Goal: Task Accomplishment & Management: Complete application form

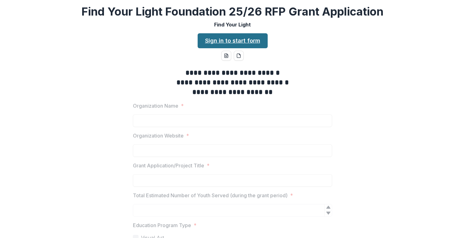
click at [248, 41] on link "Sign in to start form" at bounding box center [232, 40] width 70 height 15
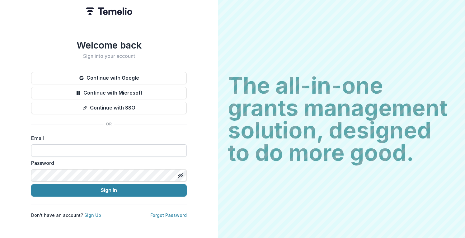
click at [169, 150] on input at bounding box center [108, 150] width 155 height 12
type input "**********"
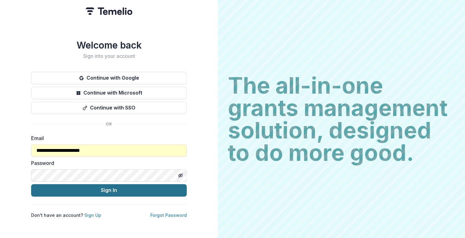
click at [95, 187] on button "Sign In" at bounding box center [108, 190] width 155 height 12
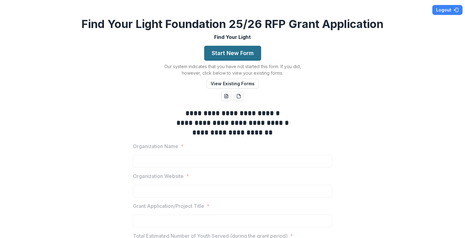
click at [220, 53] on button "Start New Form" at bounding box center [232, 53] width 57 height 15
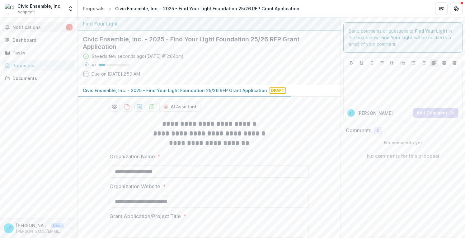
click at [59, 31] on button "Notifications 1" at bounding box center [38, 27] width 72 height 10
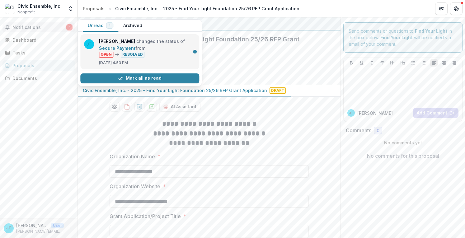
click at [135, 45] on link "Secure Payment" at bounding box center [117, 47] width 36 height 5
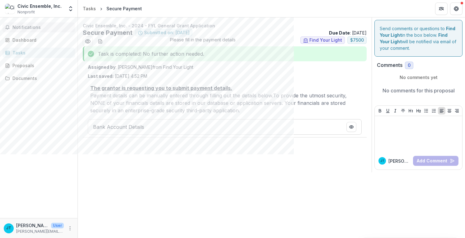
click at [26, 28] on span "Notifications" at bounding box center [42, 27] width 60 height 5
click at [26, 39] on div "Dashboard" at bounding box center [41, 40] width 58 height 7
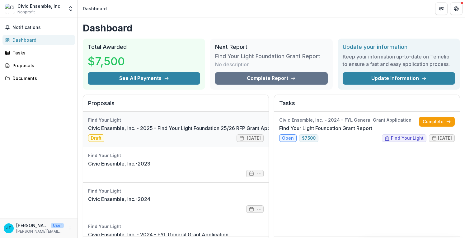
click at [160, 124] on link "Civic Ensemble, Inc. - 2025 - Find Your Light Foundation 25/26 RFP Grant Applic…" at bounding box center [187, 127] width 199 height 7
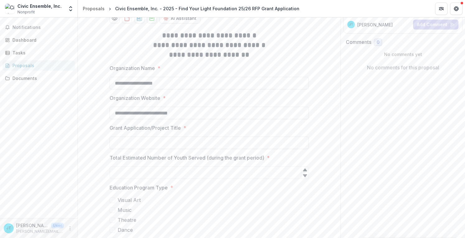
scroll to position [124, 0]
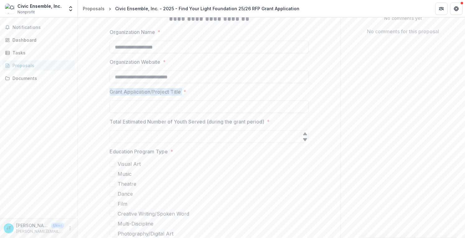
drag, startPoint x: 114, startPoint y: 89, endPoint x: 181, endPoint y: 91, distance: 67.5
copy p "Grant Application/Project Title"
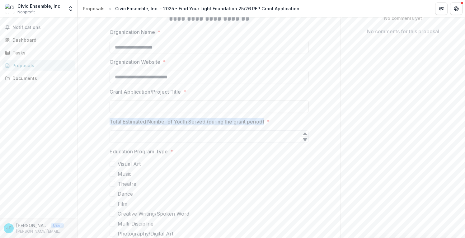
drag, startPoint x: 105, startPoint y: 121, endPoint x: 264, endPoint y: 119, distance: 158.9
copy p "Total Estimated Number of Youth Served (during the grant period)"
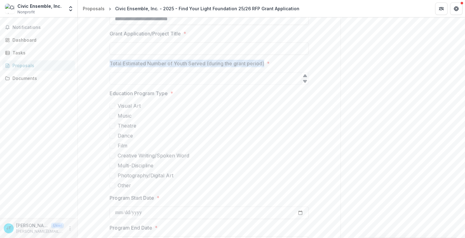
scroll to position [187, 0]
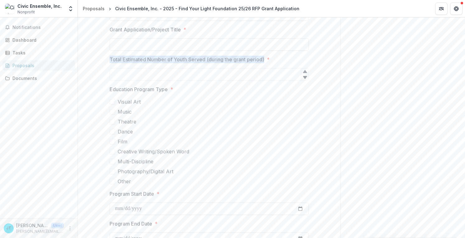
click at [112, 122] on span at bounding box center [112, 122] width 6 height 6
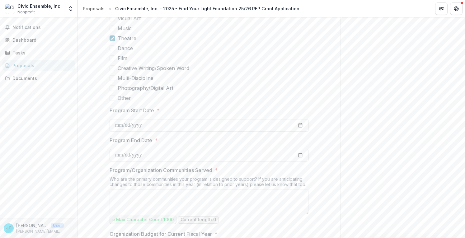
scroll to position [280, 0]
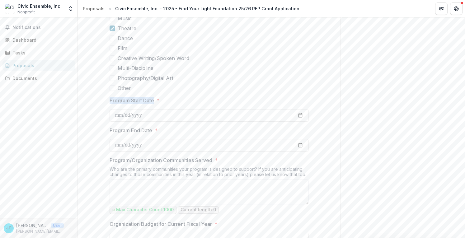
drag, startPoint x: 107, startPoint y: 103, endPoint x: 154, endPoint y: 102, distance: 47.0
copy p "Program Start Date"
drag, startPoint x: 106, startPoint y: 132, endPoint x: 155, endPoint y: 132, distance: 49.1
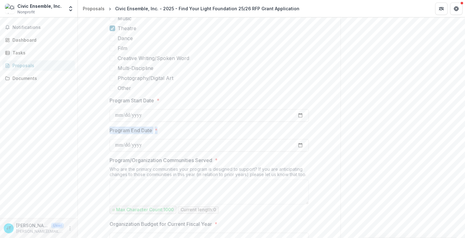
copy label "Program End Date *"
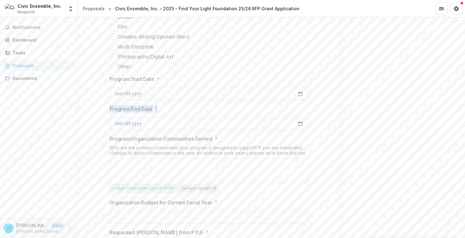
scroll to position [311, 0]
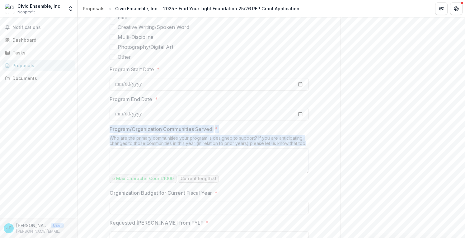
drag, startPoint x: 109, startPoint y: 132, endPoint x: 308, endPoint y: 144, distance: 199.4
copy div "Program/Organization Communities Served * Who are the primary communities your …"
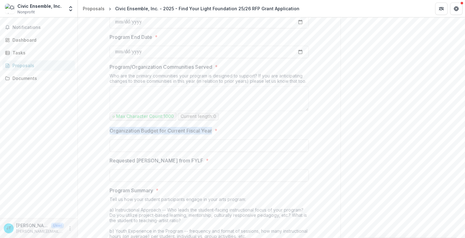
drag, startPoint x: 102, startPoint y: 131, endPoint x: 213, endPoint y: 133, distance: 111.0
click at [213, 133] on div "**********" at bounding box center [209, 209] width 262 height 936
copy p "Organization Budget for Current Fiscal Year"
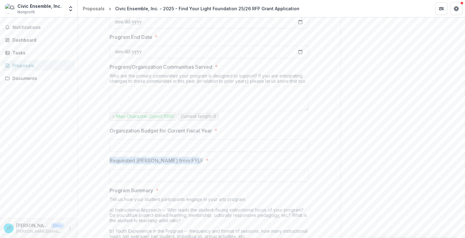
drag, startPoint x: 103, startPoint y: 160, endPoint x: 195, endPoint y: 160, distance: 91.7
click at [195, 160] on div "**********" at bounding box center [209, 209] width 262 height 936
copy p "Requested [PERSON_NAME] from FYLF"
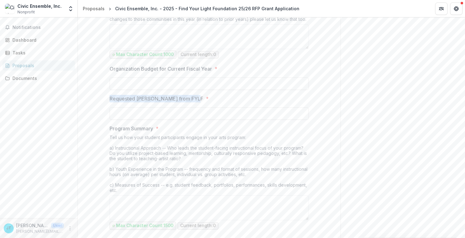
scroll to position [435, 0]
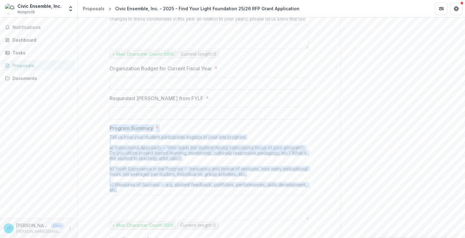
drag, startPoint x: 110, startPoint y: 128, endPoint x: 133, endPoint y: 186, distance: 62.4
click at [133, 186] on div "Program Summary * Tell us how your student participants engage in your arts pro…" at bounding box center [208, 177] width 199 height 106
copy div "Program Summary * Tell us how your student participants engage in your arts pro…"
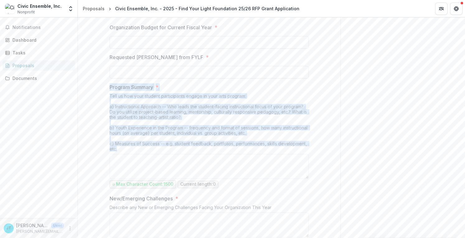
scroll to position [529, 0]
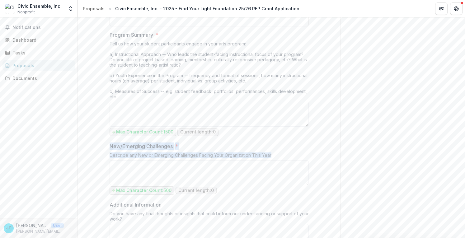
drag, startPoint x: 107, startPoint y: 145, endPoint x: 271, endPoint y: 155, distance: 163.6
click at [271, 155] on div "**********" at bounding box center [208, 54] width 209 height 936
copy div "New/Emerging Challenges * Describe any New or Emerging Challenges Facing Your O…"
click at [70, 49] on link "Tasks" at bounding box center [38, 53] width 72 height 10
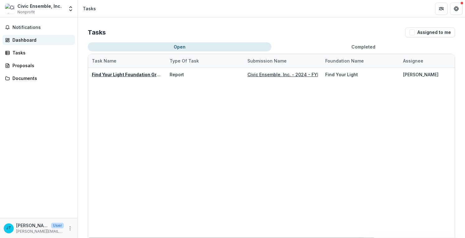
click at [37, 43] on div "Dashboard" at bounding box center [41, 40] width 58 height 7
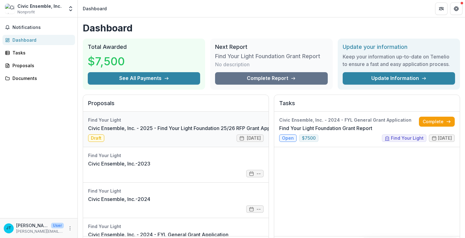
click at [189, 124] on link "Civic Ensemble, Inc. - 2025 - Find Your Light Foundation 25/26 RFP Grant Applic…" at bounding box center [187, 127] width 199 height 7
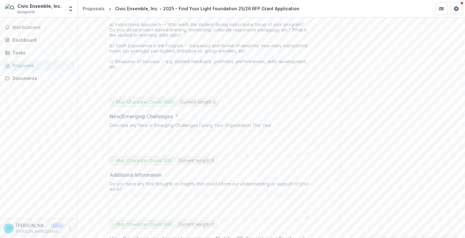
scroll to position [622, 0]
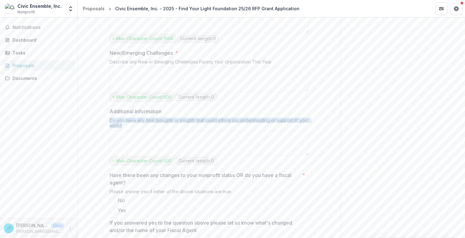
drag, startPoint x: 108, startPoint y: 113, endPoint x: 141, endPoint y: 123, distance: 34.8
copy div "Do you have any final thoughts or insights that could inform our understanding …"
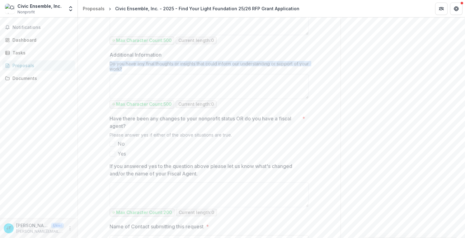
scroll to position [684, 0]
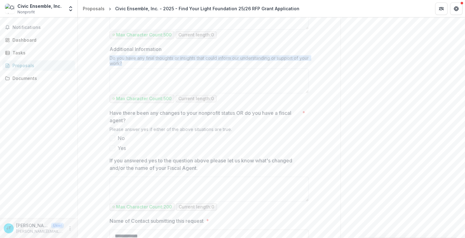
click at [111, 135] on span at bounding box center [112, 138] width 6 height 6
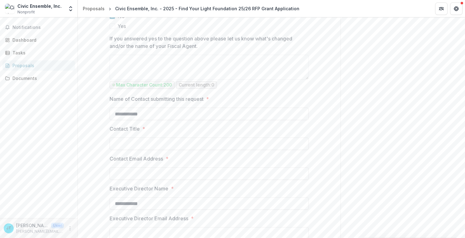
scroll to position [808, 0]
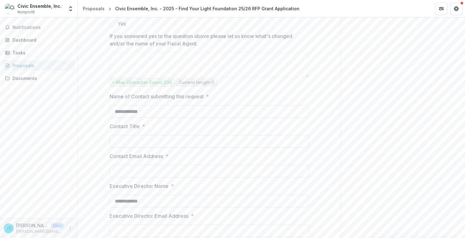
click at [125, 140] on input "Contact Title *" at bounding box center [208, 141] width 199 height 12
type input "**********"
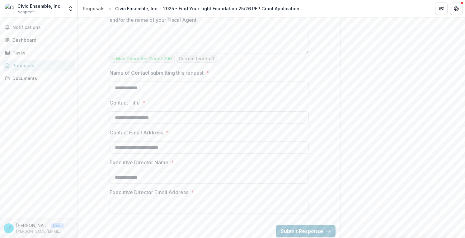
scroll to position [832, 0]
type input "**********"
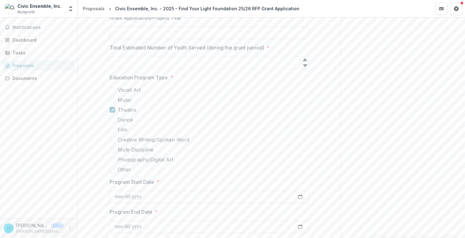
scroll to position [0, 0]
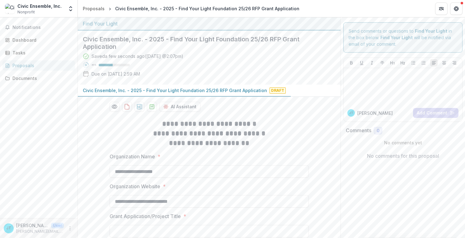
click at [120, 130] on h2 "**********" at bounding box center [208, 134] width 199 height 10
click at [24, 80] on div "Documents" at bounding box center [41, 78] width 58 height 7
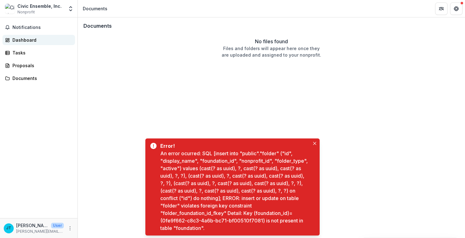
click at [41, 39] on div "Dashboard" at bounding box center [41, 40] width 58 height 7
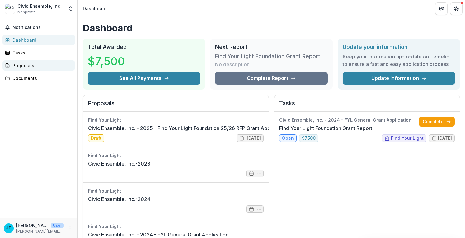
click at [37, 66] on div "Proposals" at bounding box center [41, 65] width 58 height 7
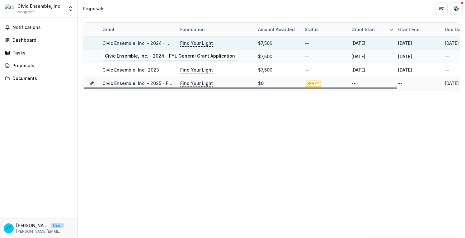
click at [150, 44] on link "Civic Ensemble, Inc. - 2024 - FYL General Grant Application" at bounding box center [167, 42] width 130 height 5
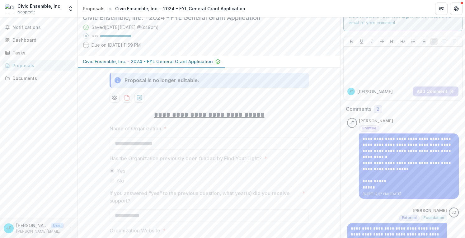
scroll to position [31, 0]
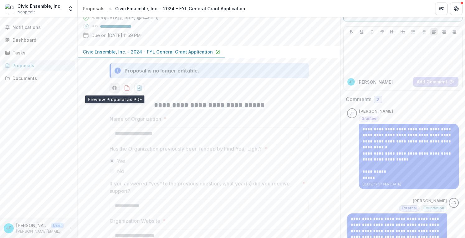
click at [114, 89] on icon "Preview 34eca2ef-fb6e-4291-8add-50cad5e12e08-0.pdf" at bounding box center [114, 88] width 5 height 4
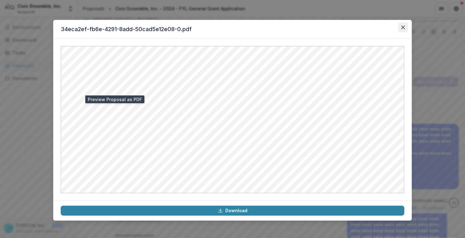
click at [402, 27] on icon "Close" at bounding box center [403, 27] width 4 height 4
